Goal: Navigation & Orientation: Find specific page/section

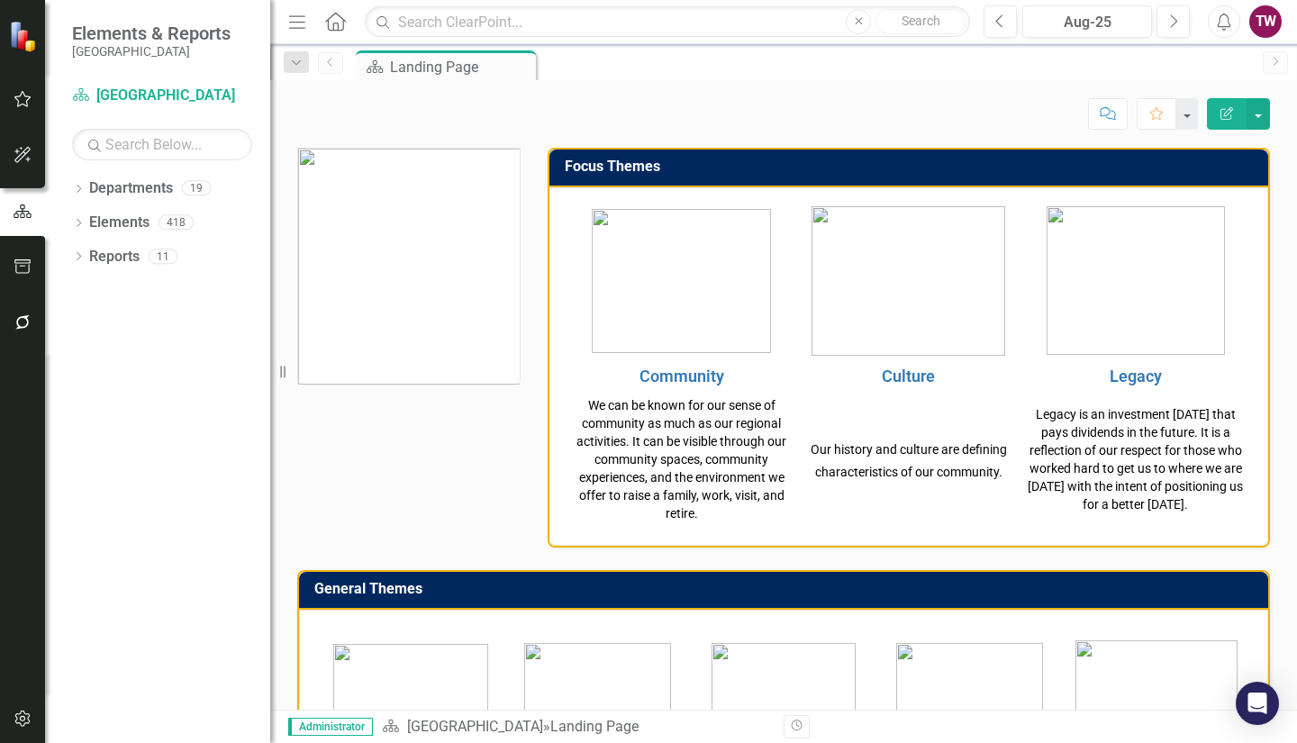
click at [85, 190] on icon "Dropdown" at bounding box center [78, 191] width 13 height 10
click at [90, 220] on icon "Dropdown" at bounding box center [88, 221] width 14 height 11
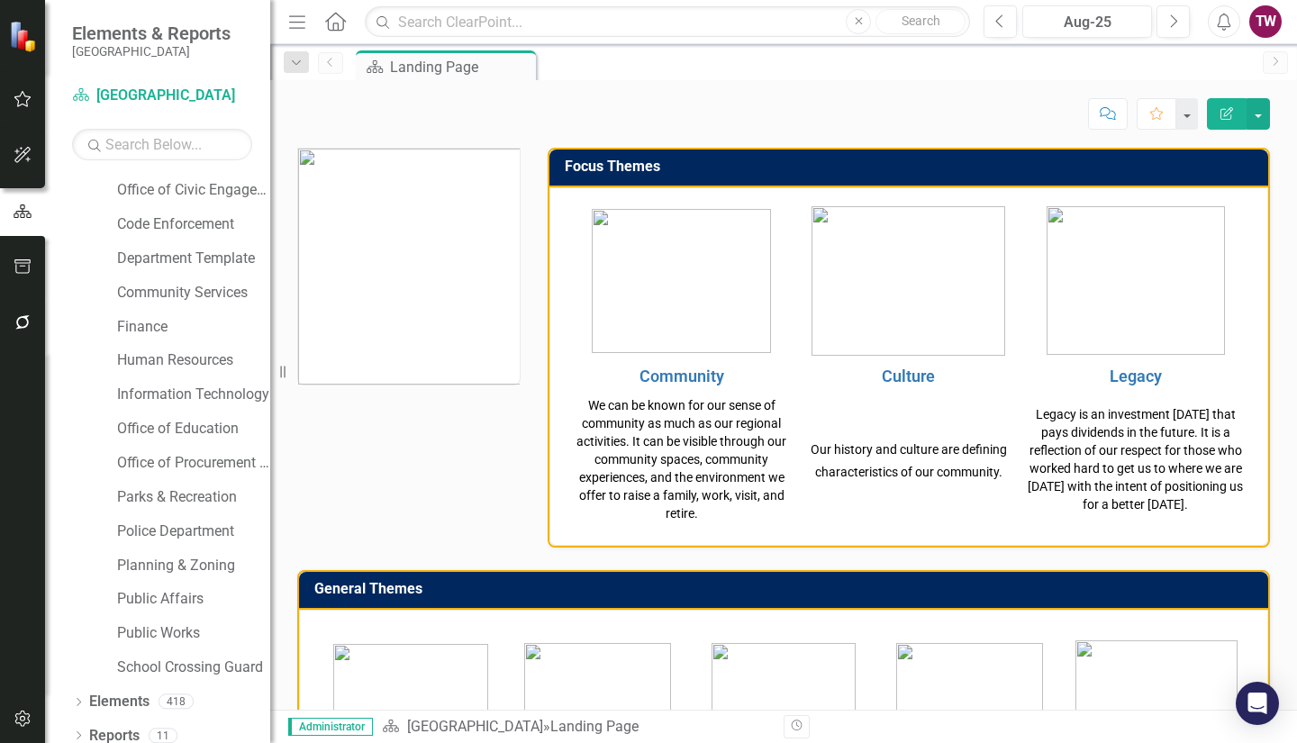
scroll to position [169, 0]
click at [163, 570] on link "Planning & Zoning" at bounding box center [193, 565] width 153 height 21
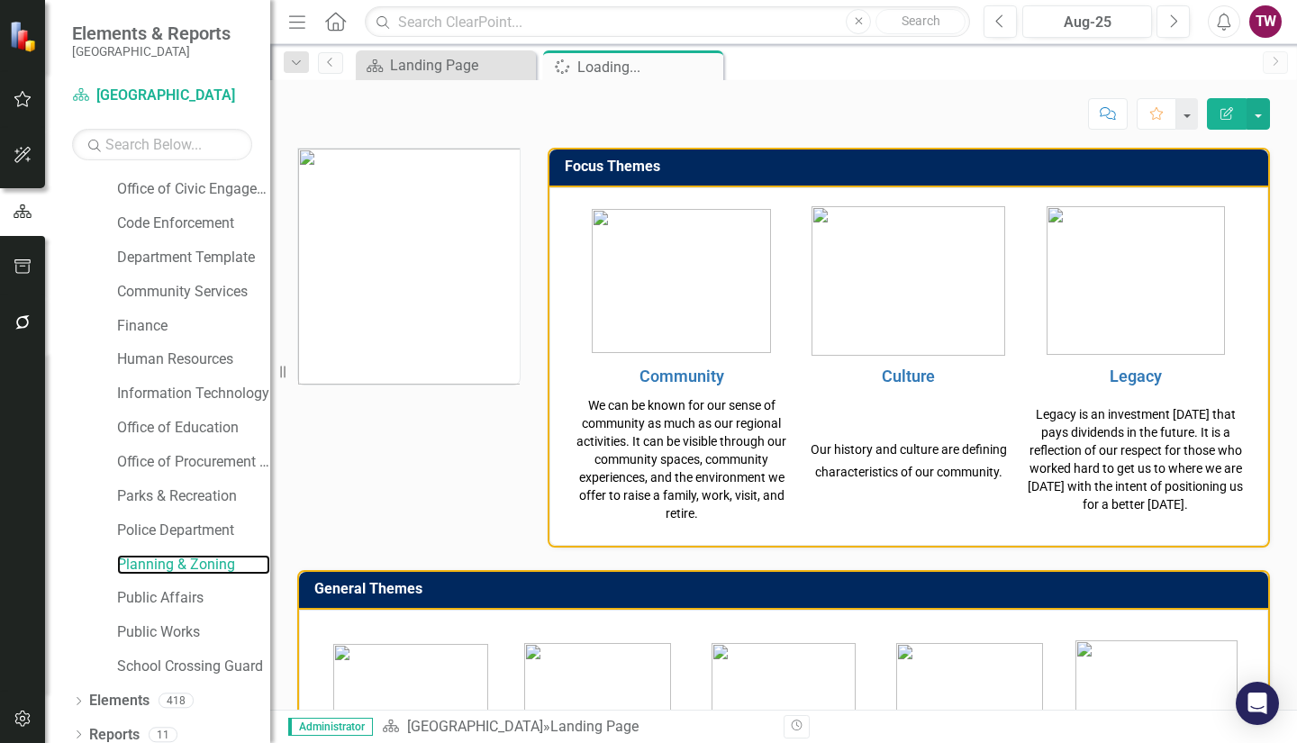
click at [167, 559] on link "Planning & Zoning" at bounding box center [193, 565] width 153 height 21
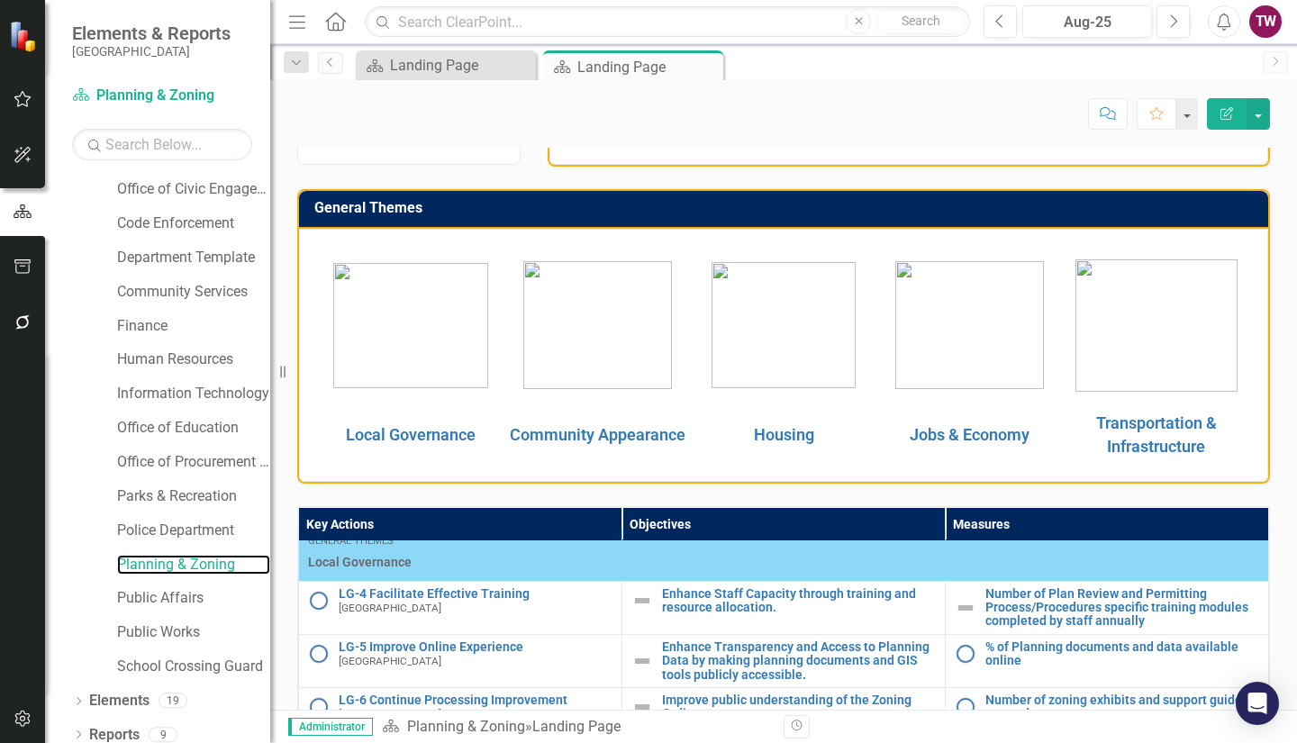
scroll to position [12, 0]
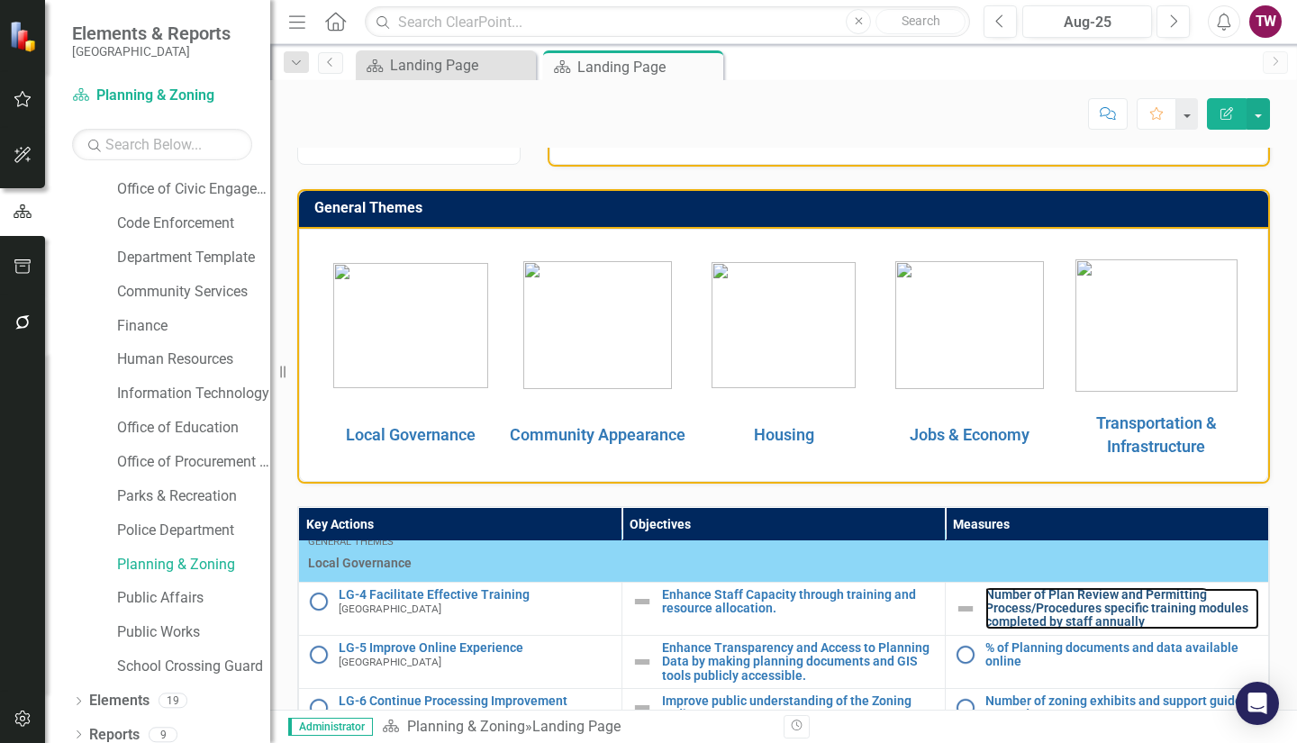
click at [1058, 596] on link "Number of Plan Review and Permitting Process/Procedures specific training modul…" at bounding box center [1122, 608] width 274 height 41
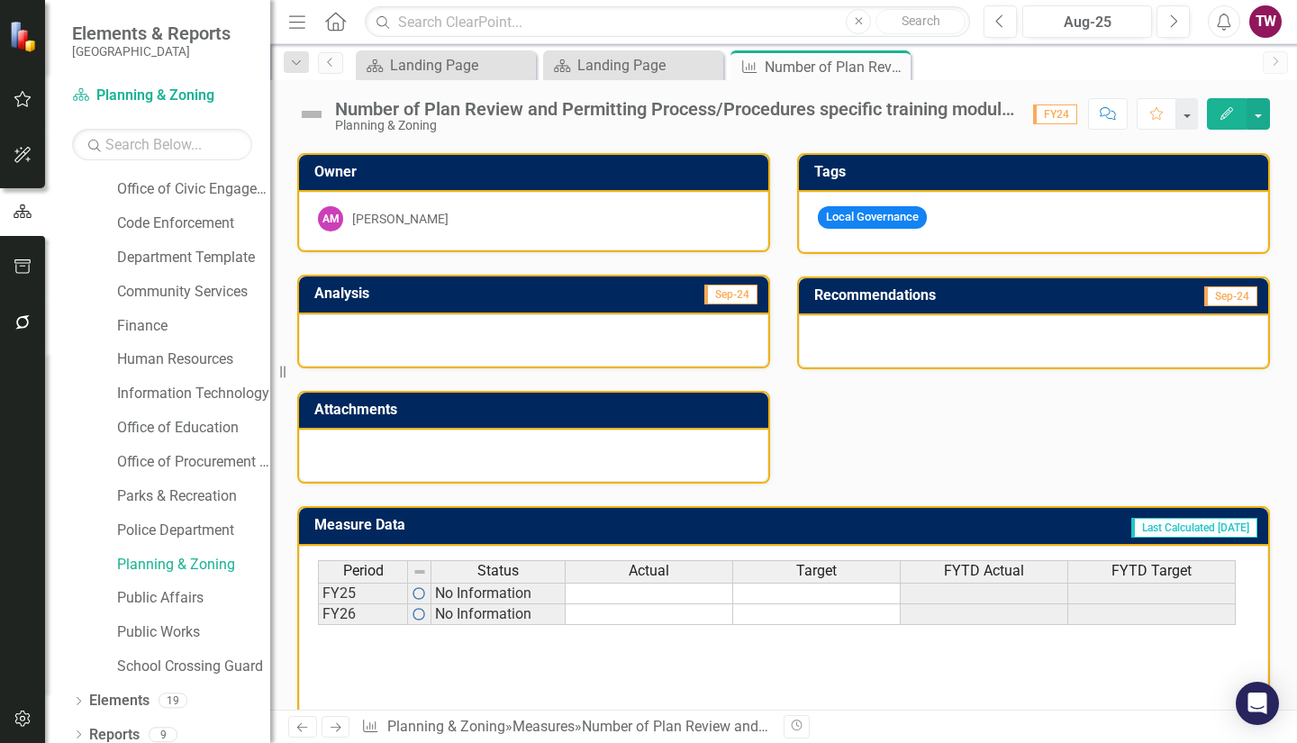
scroll to position [375, 0]
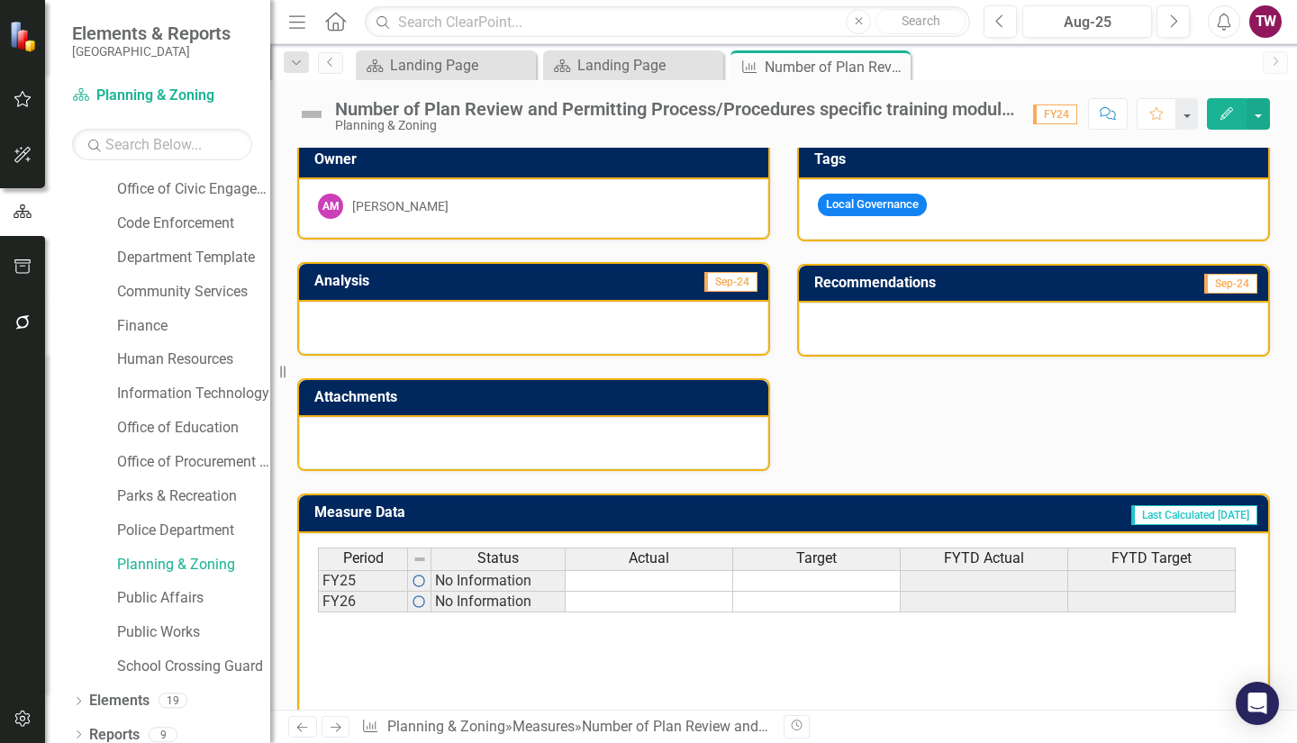
click at [542, 330] on div at bounding box center [533, 328] width 469 height 52
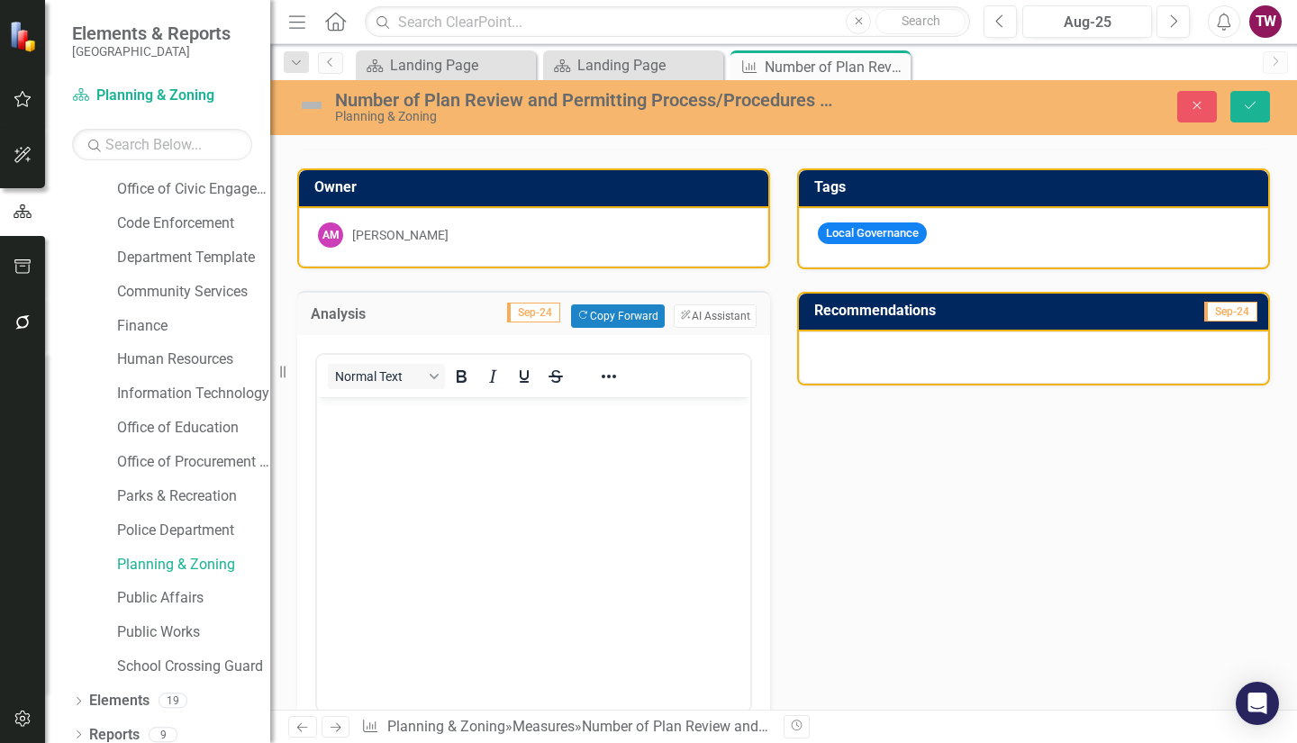
scroll to position [343, 0]
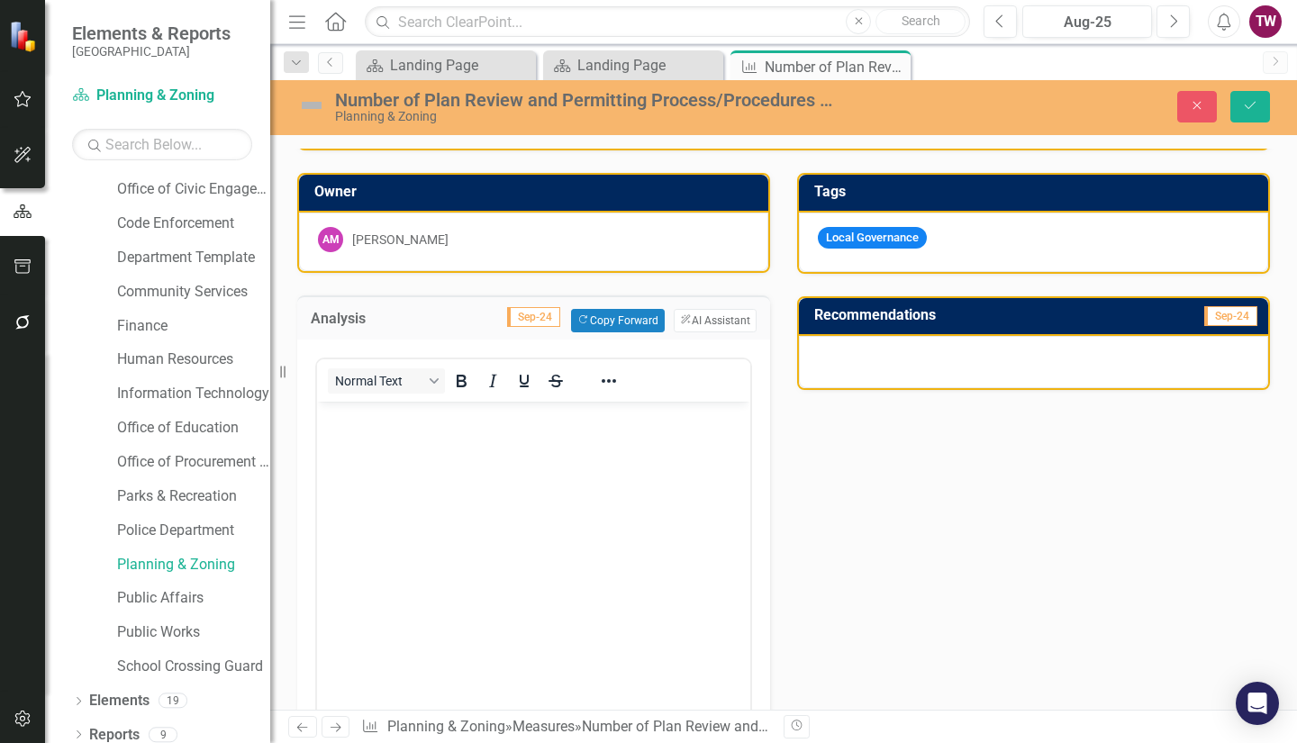
click at [538, 445] on body "Rich Text Area. Press ALT-0 for help." at bounding box center [533, 536] width 433 height 270
click at [697, 322] on button "ClearPoint AI AI Assistant" at bounding box center [715, 320] width 83 height 23
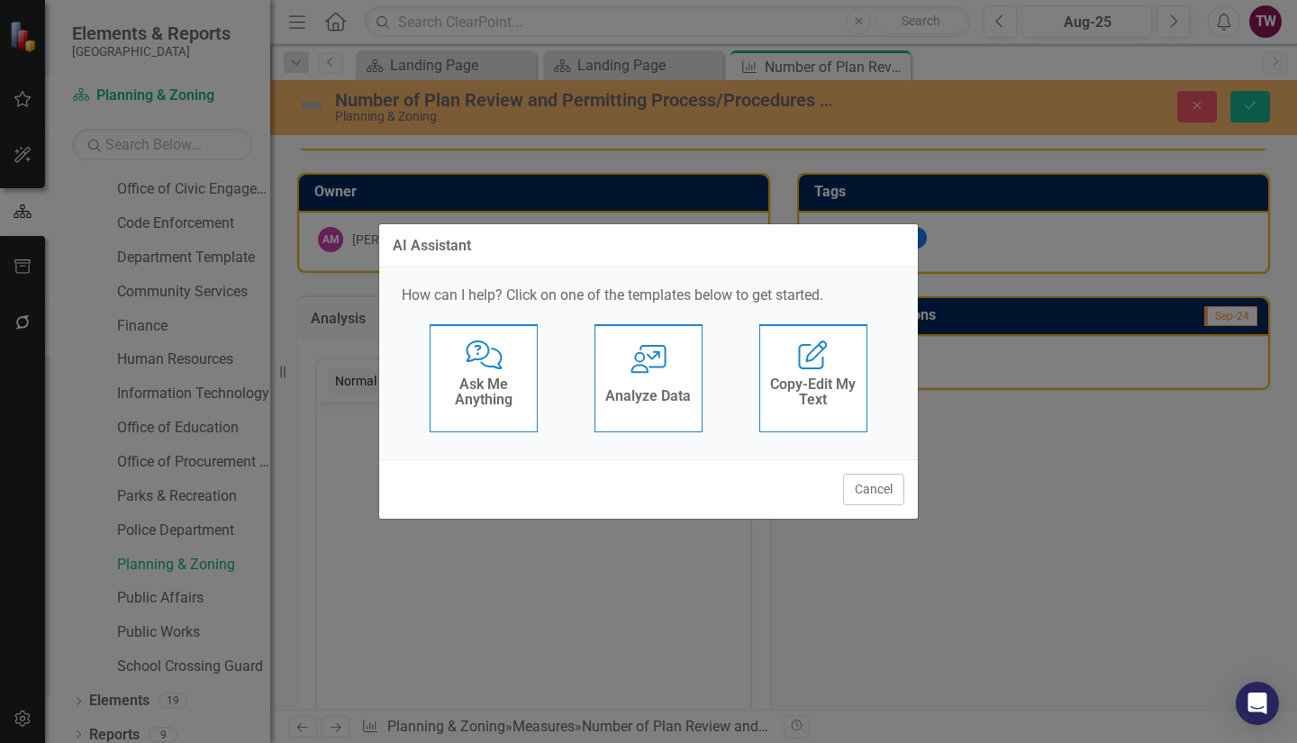
click at [896, 489] on button "Cancel" at bounding box center [873, 490] width 61 height 32
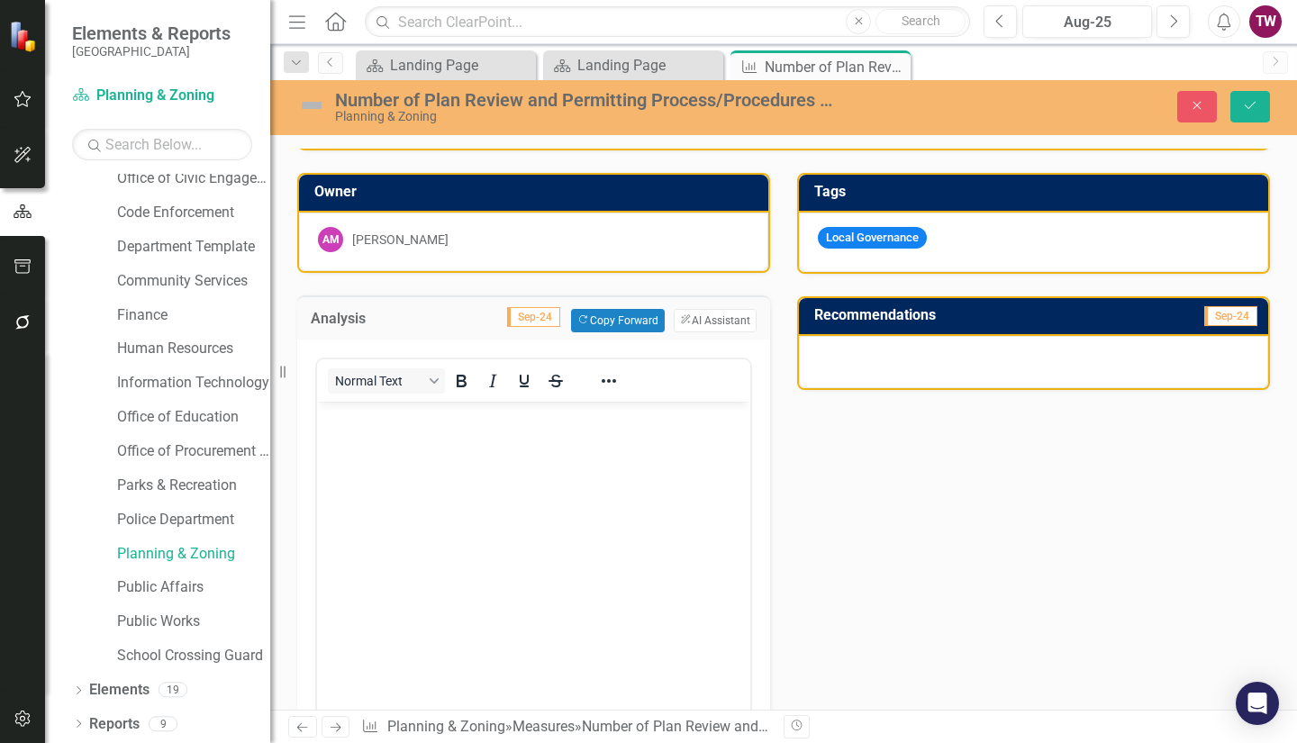
scroll to position [110, 0]
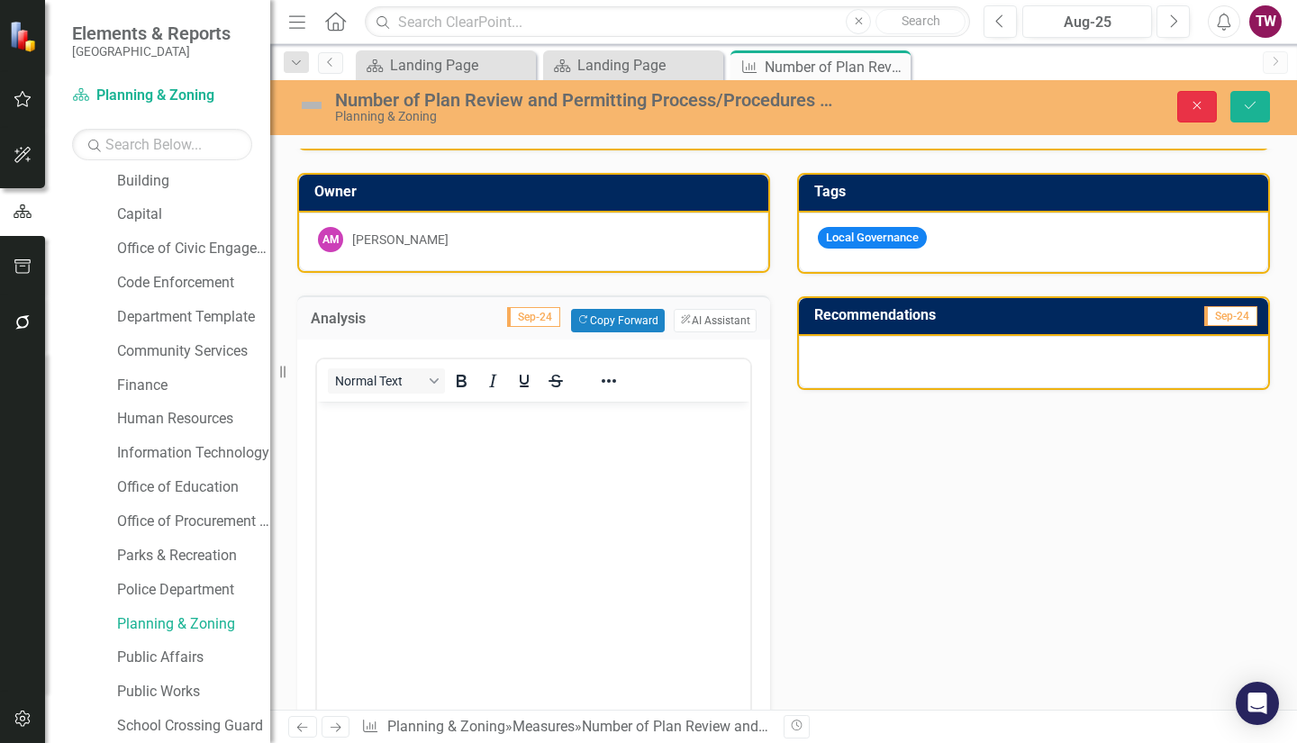
click at [1199, 102] on icon "Close" at bounding box center [1197, 105] width 16 height 13
